Goal: Transaction & Acquisition: Book appointment/travel/reservation

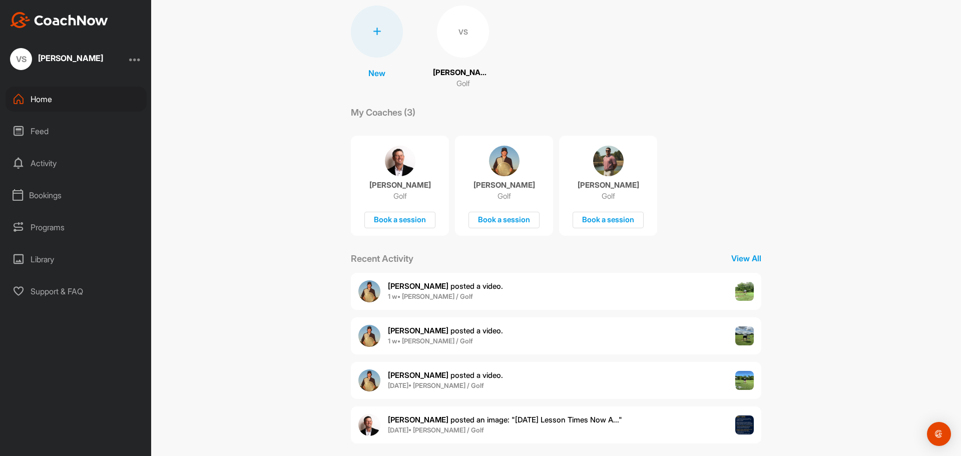
scroll to position [84, 0]
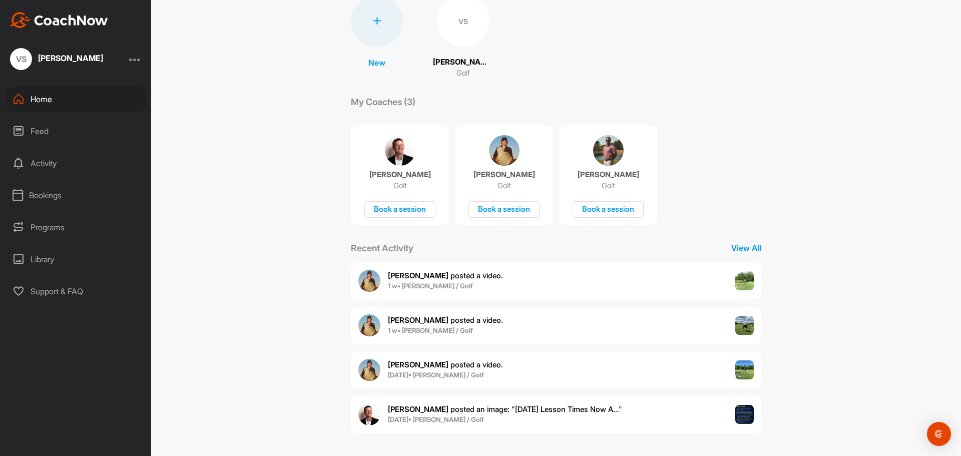
click at [39, 197] on div "Bookings" at bounding box center [76, 195] width 141 height 25
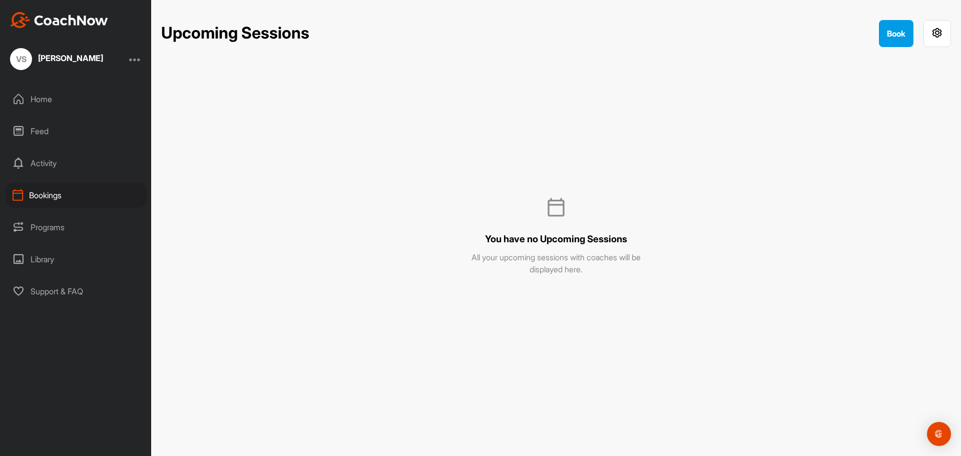
click at [882, 11] on div "Upcoming Sessions Book You have no Upcoming Sessions All your upcoming sessions…" at bounding box center [556, 228] width 810 height 456
click at [892, 35] on button "Book" at bounding box center [896, 33] width 35 height 27
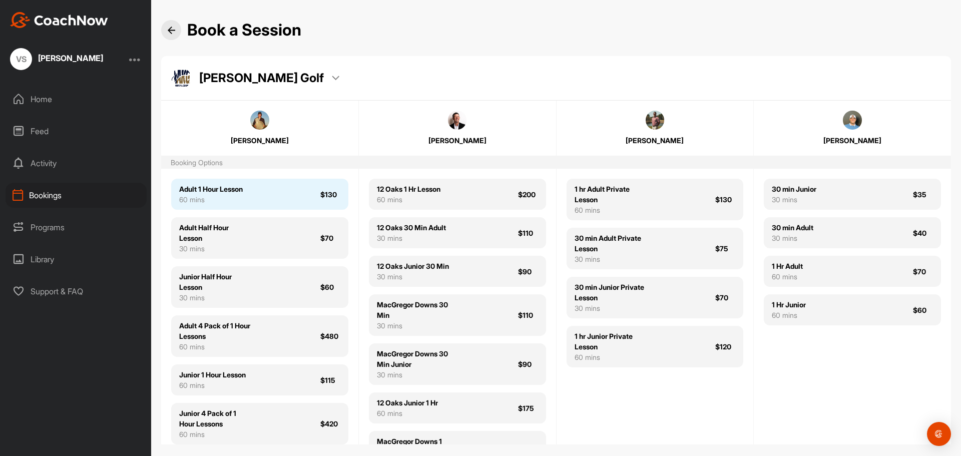
click at [292, 195] on div "Adult 1 Hour Lesson 60 mins $130" at bounding box center [259, 194] width 177 height 31
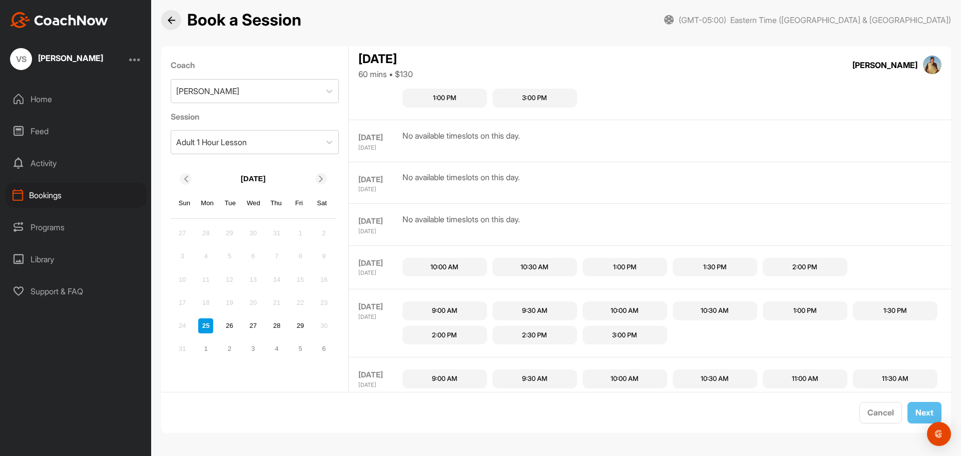
scroll to position [283, 0]
